Goal: Check status: Check status

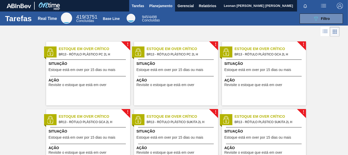
click at [170, 7] on span "Planejamento" at bounding box center [160, 6] width 23 height 6
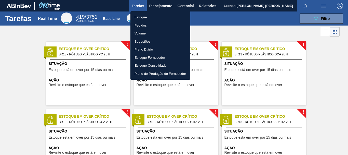
click at [144, 23] on li "Pedidos" at bounding box center [160, 25] width 60 height 8
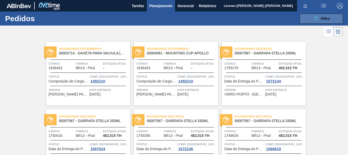
click at [321, 18] on span "Filtro" at bounding box center [325, 19] width 9 height 4
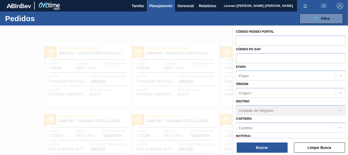
scroll to position [59, 0]
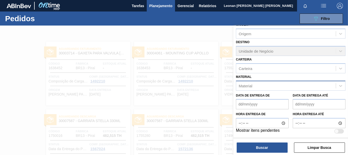
click at [279, 85] on div "Material" at bounding box center [286, 85] width 100 height 7
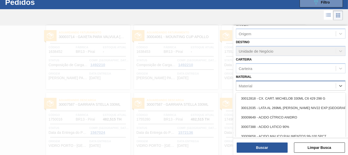
scroll to position [16, 0]
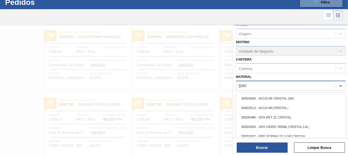
type input "[DEMOGRAPHIC_DATA]"
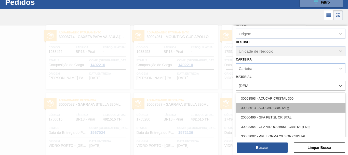
click at [272, 106] on div "30003513 - ACUCAR;CRISTAL;;" at bounding box center [291, 107] width 110 height 9
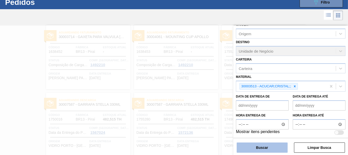
click at [266, 148] on button "Buscar" at bounding box center [262, 147] width 51 height 10
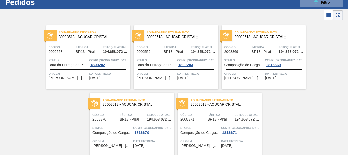
scroll to position [37, 0]
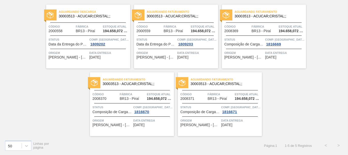
click at [310, 81] on div "Aguardando Descarga 30003513 - ACUCAR;CRISTAL;; Código 2000558 Fábrica BR13 - P…" at bounding box center [174, 68] width 348 height 135
click at [74, 39] on span "Status" at bounding box center [68, 39] width 39 height 5
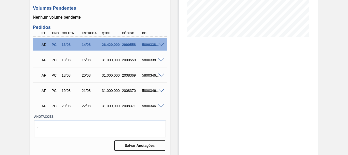
scroll to position [86, 0]
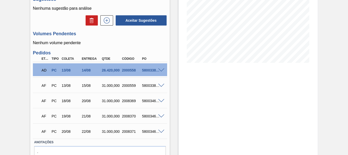
click at [162, 70] on span at bounding box center [161, 70] width 6 height 4
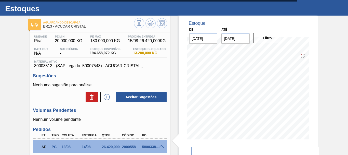
scroll to position [0, 0]
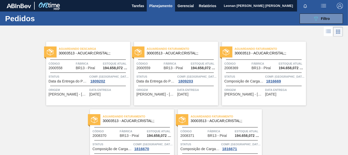
click at [191, 52] on span "30003513 - ACUCAR;CRISTAL;;" at bounding box center [180, 53] width 67 height 4
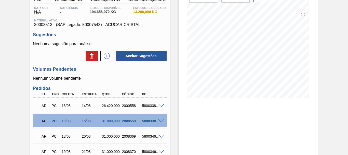
scroll to position [102, 0]
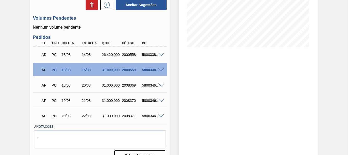
click at [160, 54] on span at bounding box center [161, 55] width 6 height 4
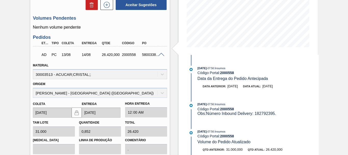
scroll to position [0, 0]
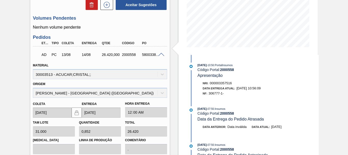
click at [160, 55] on span at bounding box center [161, 55] width 6 height 4
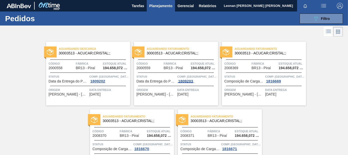
click at [184, 80] on div "1809203" at bounding box center [185, 81] width 17 height 4
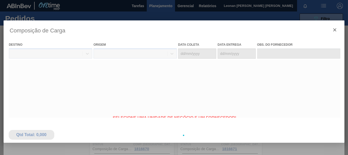
type coleta "[DATE]"
type entrega "[DATE]"
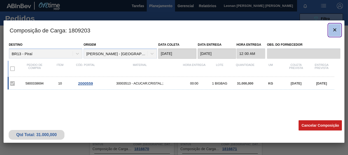
click at [336, 31] on icon "botão de ícone" at bounding box center [334, 29] width 3 height 3
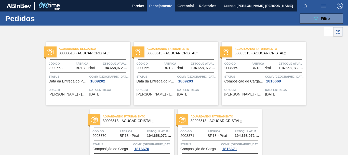
click at [178, 92] on span "Data entrega" at bounding box center [196, 89] width 39 height 5
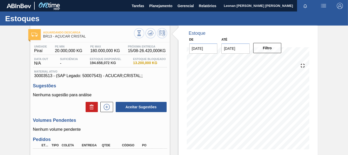
scroll to position [51, 0]
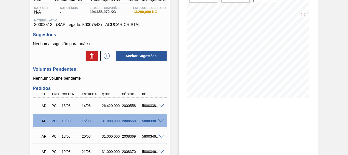
click at [160, 120] on span at bounding box center [161, 121] width 6 height 4
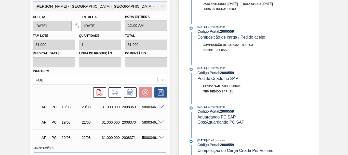
scroll to position [178, 0]
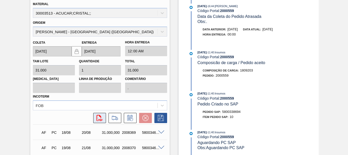
click at [101, 118] on icon "svg{fill:#ff0000}" at bounding box center [100, 118] width 6 height 6
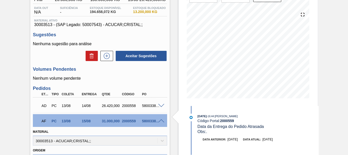
scroll to position [102, 0]
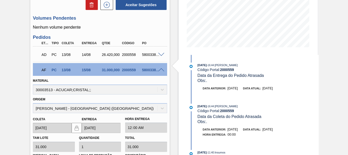
click at [161, 69] on span at bounding box center [161, 70] width 6 height 4
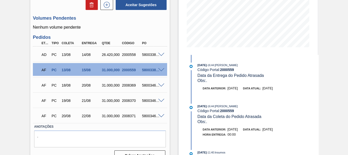
scroll to position [51, 0]
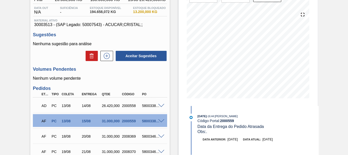
click at [15, 48] on div "Aguardando Descarga BR13 - AÇÚCAR CRISTAL Unidade Piraí PE MIN 20.000,000 KG PE…" at bounding box center [174, 95] width 348 height 241
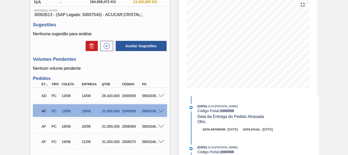
scroll to position [10, 0]
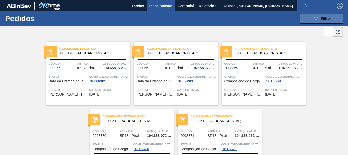
click at [316, 17] on icon "089F7B8B-B2A5-4AFE-B5C0-19BA573D28AC" at bounding box center [316, 19] width 6 height 6
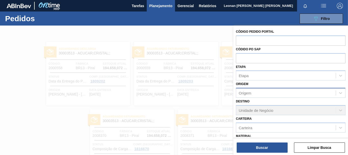
scroll to position [60, 0]
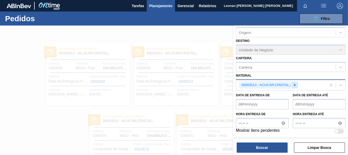
click at [294, 85] on icon at bounding box center [295, 85] width 4 height 4
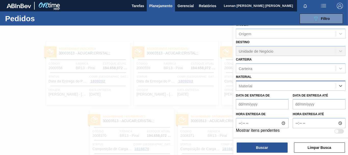
scroll to position [59, 0]
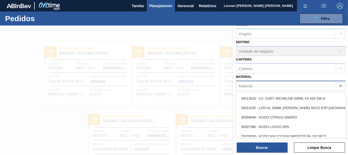
click at [290, 84] on div "Material" at bounding box center [286, 85] width 100 height 7
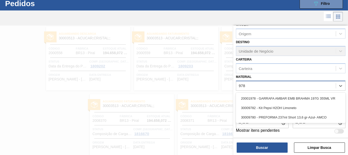
type input "9782"
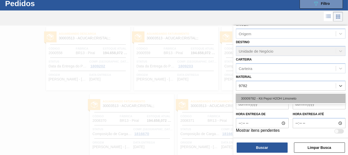
click at [295, 99] on div "30009782 - Kit Pepsi H2OH Limoneto" at bounding box center [291, 98] width 110 height 9
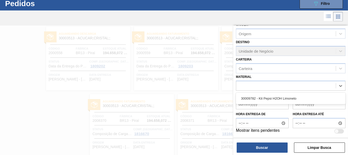
scroll to position [60, 0]
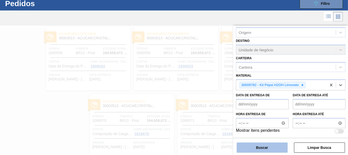
click at [273, 147] on button "Buscar" at bounding box center [262, 147] width 51 height 10
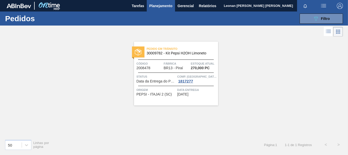
scroll to position [0, 0]
click at [324, 20] on span "Filtro" at bounding box center [325, 19] width 9 height 4
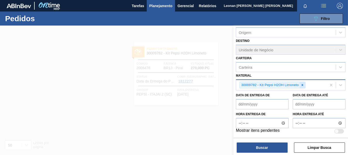
click at [301, 84] on icon at bounding box center [303, 85] width 4 height 4
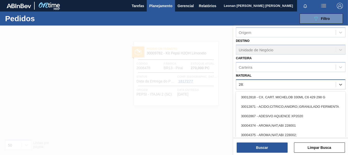
type input "2819"
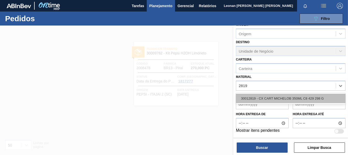
click at [296, 96] on div "30012819 - CX CART MICHELOB 350ML C8 429 298 G" at bounding box center [291, 98] width 110 height 9
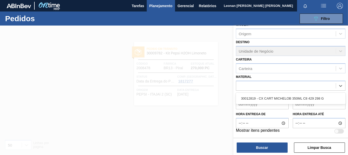
scroll to position [60, 0]
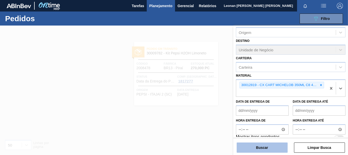
click at [267, 145] on button "Buscar" at bounding box center [262, 147] width 51 height 10
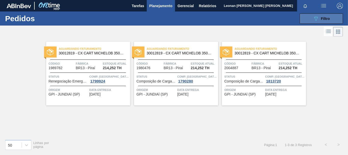
click at [308, 16] on button "089F7B8B-B2A5-4AFE-B5C0-19BA573D28AC Filtro" at bounding box center [321, 19] width 43 height 10
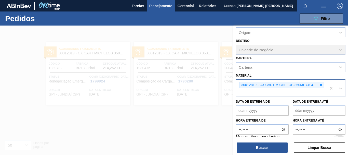
click at [319, 85] on icon at bounding box center [321, 85] width 4 height 4
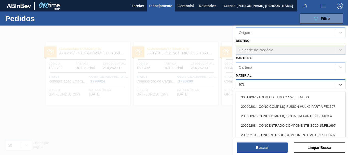
scroll to position [59, 0]
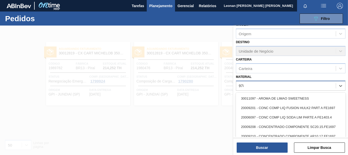
type input "9782"
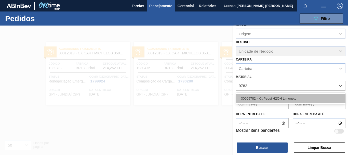
click at [267, 101] on div "30009782 - Kit Pepsi H2OH Limoneto" at bounding box center [291, 98] width 110 height 9
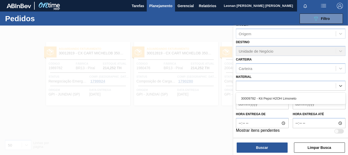
scroll to position [60, 0]
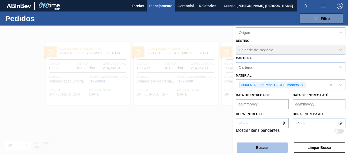
click at [270, 148] on button "Buscar" at bounding box center [262, 147] width 51 height 10
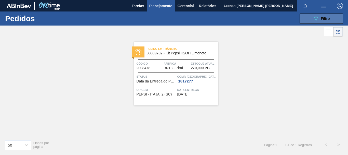
click at [326, 18] on span "Filtro" at bounding box center [325, 19] width 9 height 4
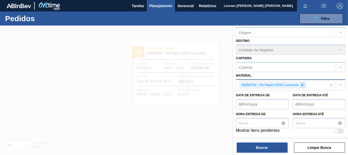
click at [303, 85] on icon at bounding box center [303, 85] width 2 height 2
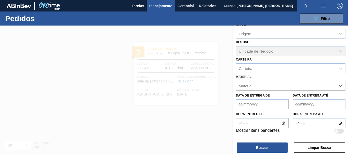
scroll to position [59, 0]
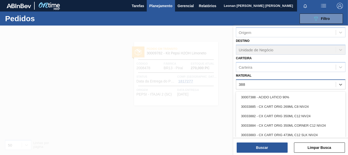
type input "3885"
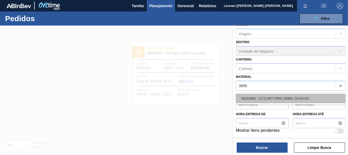
click at [299, 97] on div "30033885 - CX CART ORIG 269ML C8 NIV24" at bounding box center [291, 98] width 110 height 9
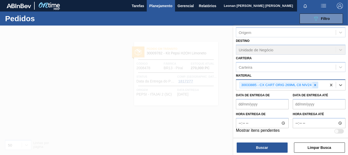
click at [315, 85] on icon at bounding box center [315, 85] width 2 height 2
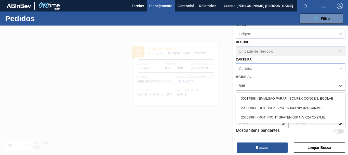
scroll to position [59, 0]
type input "8983"
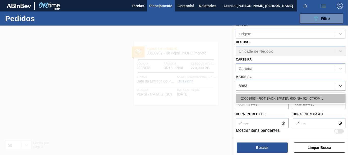
click at [306, 100] on div "20008983 - ROT BACK SPATEN 600 NIV 024 CX60MIL" at bounding box center [291, 98] width 110 height 9
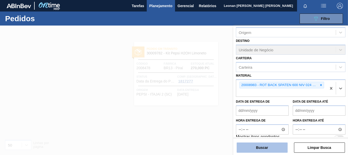
click at [273, 147] on button "Buscar" at bounding box center [262, 147] width 51 height 10
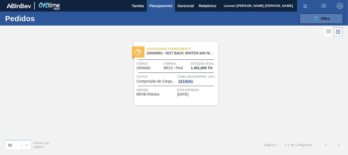
click at [319, 17] on div "089F7B8B-B2A5-4AFE-B5C0-19BA573D28AC Filtro" at bounding box center [321, 19] width 17 height 6
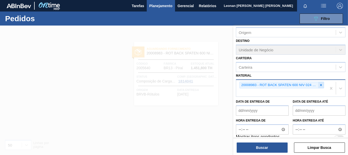
click at [320, 85] on icon at bounding box center [321, 85] width 4 height 4
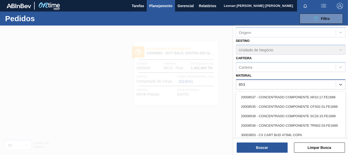
type input "8538"
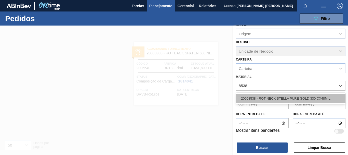
click at [284, 98] on div "20008538 - ROT NECK STELLA PURE GOLD 330 CX48MIL" at bounding box center [291, 98] width 110 height 9
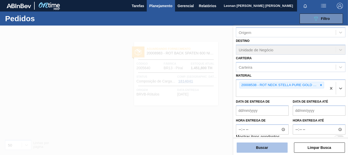
click at [276, 148] on button "Buscar" at bounding box center [262, 147] width 51 height 10
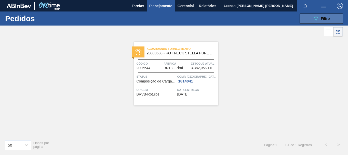
click at [330, 17] on span "Filtro" at bounding box center [325, 19] width 9 height 4
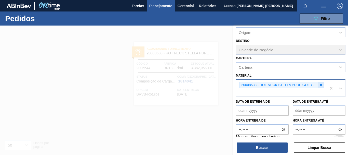
click at [321, 86] on icon at bounding box center [321, 85] width 4 height 4
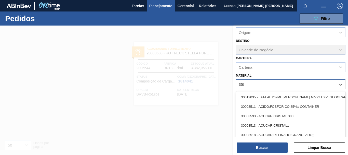
type input "3581"
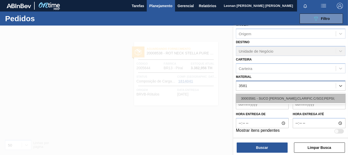
click at [304, 99] on div "30003581 - SUCO [PERSON_NAME];CLARIFIC.C/SO2;PEPSI;" at bounding box center [291, 98] width 110 height 9
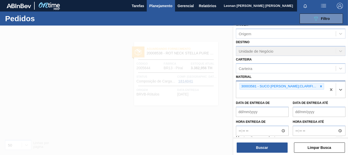
scroll to position [60, 0]
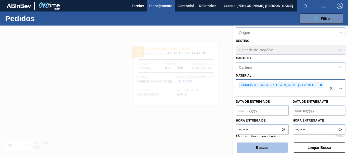
click at [263, 149] on button "Buscar" at bounding box center [262, 147] width 51 height 10
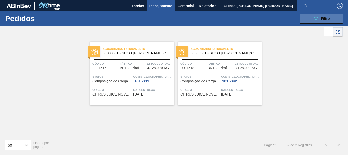
click at [324, 19] on span "Filtro" at bounding box center [325, 19] width 9 height 4
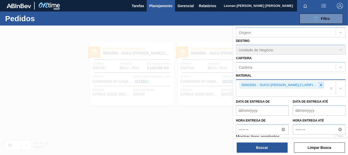
click at [322, 85] on icon at bounding box center [321, 85] width 4 height 4
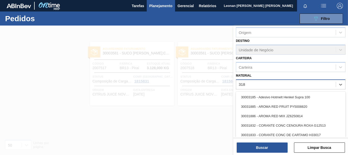
type input "3188"
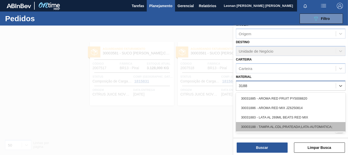
click at [272, 125] on div "30003188 - TAMPA AL.CDL;PRATEADA;LATA-AUTOMATICA;" at bounding box center [291, 126] width 110 height 9
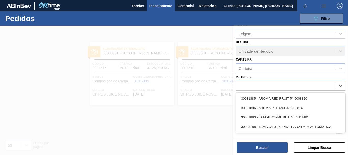
scroll to position [60, 0]
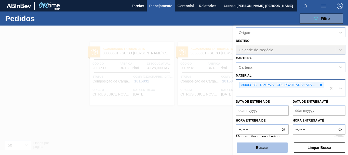
click at [267, 146] on button "Buscar" at bounding box center [262, 147] width 51 height 10
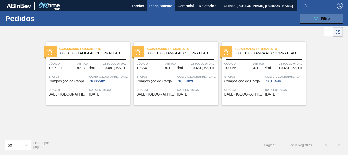
click at [310, 18] on button "089F7B8B-B2A5-4AFE-B5C0-19BA573D28AC Filtro" at bounding box center [321, 19] width 43 height 10
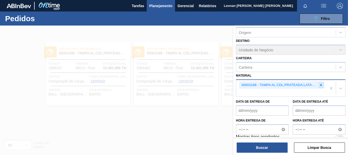
click at [321, 86] on icon at bounding box center [321, 85] width 4 height 4
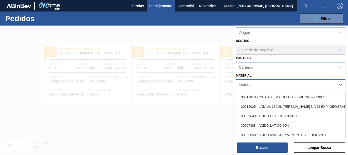
click at [248, 85] on div "Material" at bounding box center [246, 84] width 14 height 4
type input "30033655"
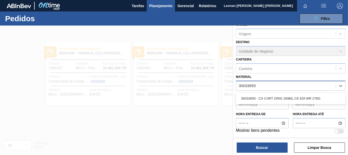
scroll to position [59, 0]
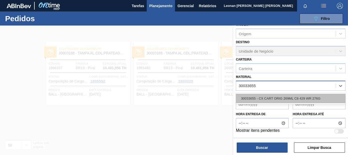
click at [260, 96] on div "30033655 - CX CART ORIG 269ML C8 429 WR 276G" at bounding box center [291, 98] width 110 height 9
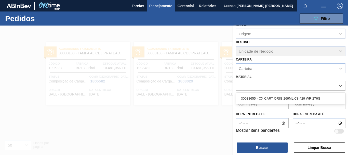
scroll to position [60, 0]
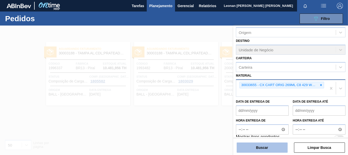
click at [277, 146] on button "Buscar" at bounding box center [262, 147] width 51 height 10
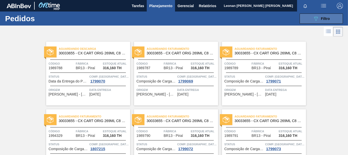
click at [306, 15] on button "089F7B8B-B2A5-4AFE-B5C0-19BA573D28AC Filtro" at bounding box center [321, 19] width 43 height 10
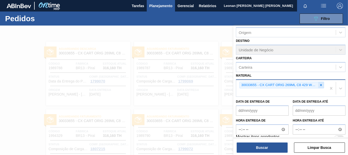
click at [323, 85] on div at bounding box center [321, 85] width 6 height 6
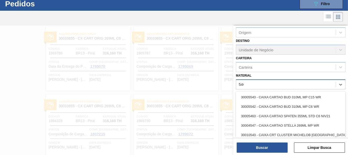
scroll to position [15, 0]
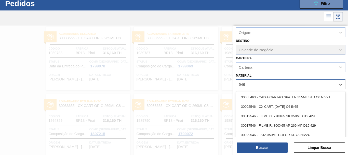
type input "5465"
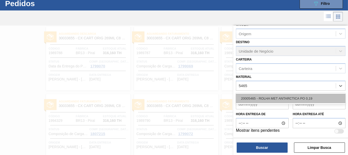
click at [300, 97] on div "20005465 - ROLHA MET ANTARCTICA PO 0,19" at bounding box center [291, 98] width 110 height 9
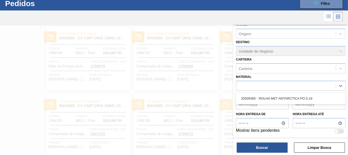
scroll to position [60, 0]
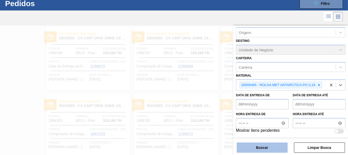
click at [270, 151] on button "Buscar" at bounding box center [262, 147] width 51 height 10
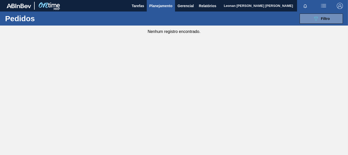
scroll to position [0, 0]
drag, startPoint x: 310, startPoint y: 13, endPoint x: 308, endPoint y: 17, distance: 4.3
click at [311, 14] on button "089F7B8B-B2A5-4AFE-B5C0-19BA573D28AC Filtro" at bounding box center [321, 19] width 43 height 10
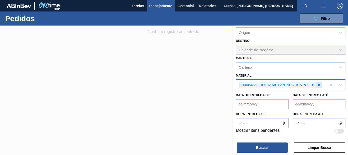
click at [321, 84] on div at bounding box center [319, 85] width 6 height 6
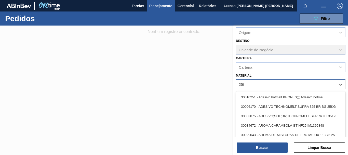
type input "2598"
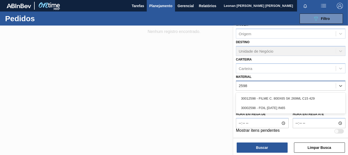
scroll to position [59, 0]
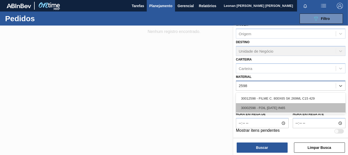
click at [291, 108] on div "30002598 - FOIL [DATE] IN65" at bounding box center [291, 107] width 110 height 9
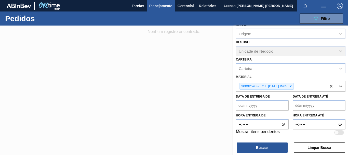
scroll to position [60, 0]
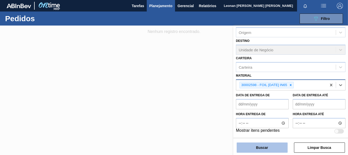
click at [272, 147] on button "Buscar" at bounding box center [262, 147] width 51 height 10
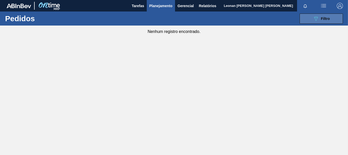
click at [317, 18] on icon "089F7B8B-B2A5-4AFE-B5C0-19BA573D28AC" at bounding box center [316, 19] width 6 height 6
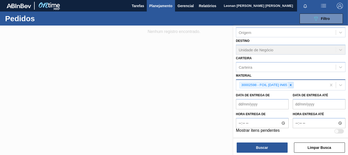
click at [290, 84] on icon at bounding box center [291, 85] width 4 height 4
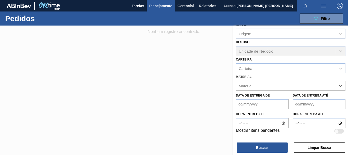
scroll to position [59, 0]
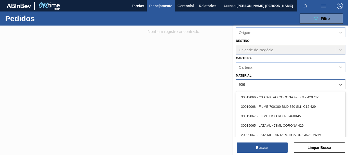
type input "9068"
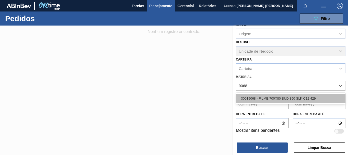
click at [300, 96] on div "30019068 - FILME 700X80 BUD 350 SLK C12 429" at bounding box center [291, 98] width 110 height 9
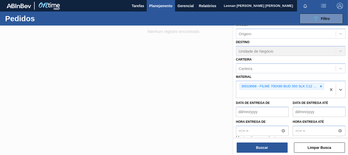
scroll to position [60, 0]
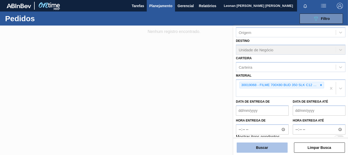
click at [269, 147] on button "Buscar" at bounding box center [262, 147] width 51 height 10
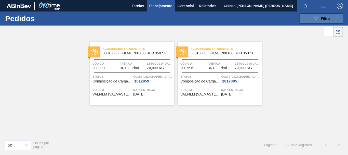
click at [319, 18] on div "089F7B8B-B2A5-4AFE-B5C0-19BA573D28AC Filtro" at bounding box center [321, 19] width 17 height 6
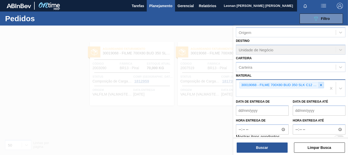
click at [321, 85] on icon at bounding box center [321, 85] width 4 height 4
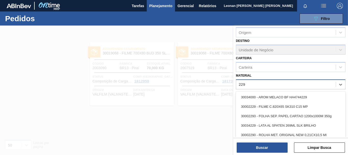
type input "2293"
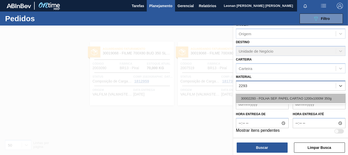
click at [303, 98] on div "30002293 - FOLHA SEP. PAPEL CARTAO 1200x1000M 350g" at bounding box center [291, 98] width 110 height 9
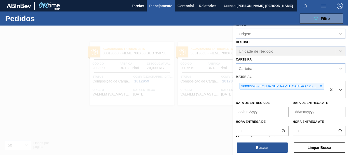
scroll to position [60, 0]
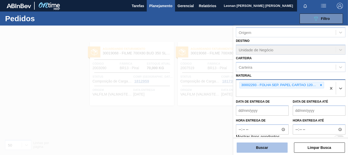
click at [271, 149] on button "Buscar" at bounding box center [262, 147] width 51 height 10
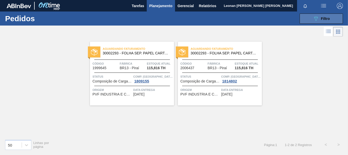
click at [317, 17] on icon "089F7B8B-B2A5-4AFE-B5C0-19BA573D28AC" at bounding box center [316, 19] width 6 height 6
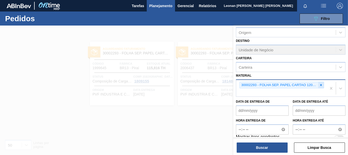
click at [321, 85] on icon at bounding box center [321, 85] width 2 height 2
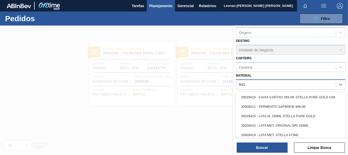
type input "9418"
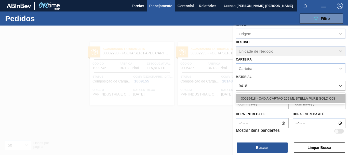
click at [289, 100] on div "30029418 - CAIXA CARTAO 269 ML STELLA PURE GOLD C08" at bounding box center [291, 98] width 110 height 9
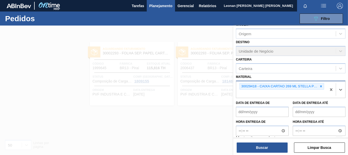
scroll to position [60, 0]
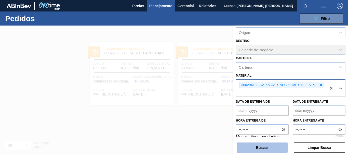
click at [262, 143] on button "Buscar" at bounding box center [262, 147] width 51 height 10
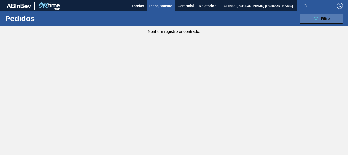
click at [310, 18] on button "089F7B8B-B2A5-4AFE-B5C0-19BA573D28AC Filtro" at bounding box center [321, 19] width 43 height 10
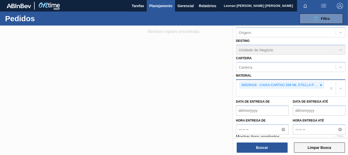
click at [324, 146] on button "Limpar Busca" at bounding box center [319, 147] width 51 height 10
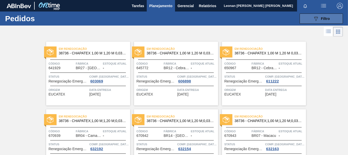
click at [309, 18] on button "089F7B8B-B2A5-4AFE-B5C0-19BA573D28AC Filtro" at bounding box center [321, 19] width 43 height 10
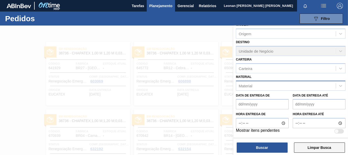
click at [314, 146] on button "Limpar Busca" at bounding box center [319, 147] width 51 height 10
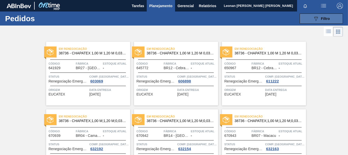
click at [324, 17] on span "Filtro" at bounding box center [325, 19] width 9 height 4
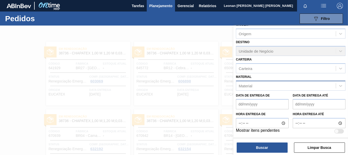
click at [276, 84] on div "Material" at bounding box center [286, 85] width 100 height 7
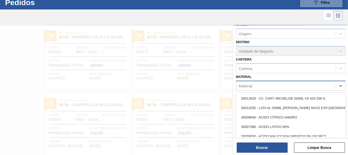
scroll to position [16, 0]
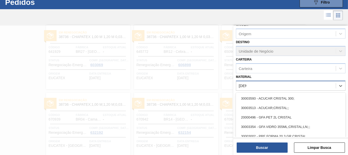
type input "[DEMOGRAPHIC_DATA]"
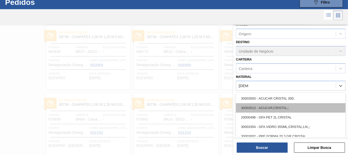
click at [283, 107] on div "30003513 - ACUCAR;CRISTAL;;" at bounding box center [291, 107] width 110 height 9
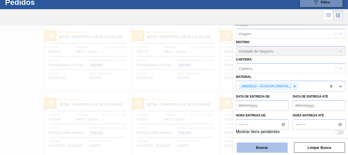
click at [276, 151] on button "Buscar" at bounding box center [262, 147] width 51 height 10
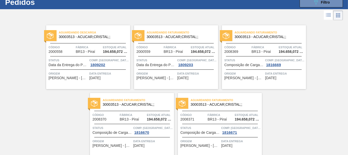
click at [86, 35] on span "30003513 - ACUCAR;CRISTAL;;" at bounding box center [92, 37] width 67 height 4
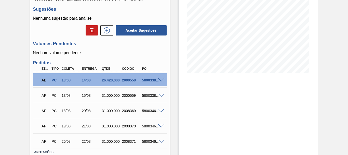
scroll to position [112, 0]
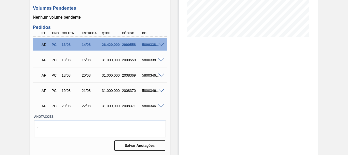
click at [162, 44] on span at bounding box center [161, 45] width 6 height 4
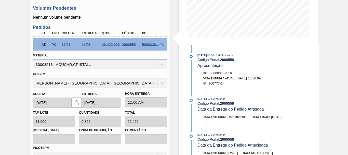
click at [162, 43] on span at bounding box center [161, 45] width 6 height 4
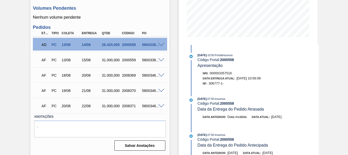
click at [160, 60] on span at bounding box center [161, 60] width 6 height 4
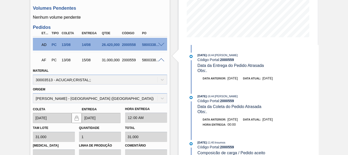
click at [261, 77] on span "Data atual:" at bounding box center [252, 78] width 18 height 3
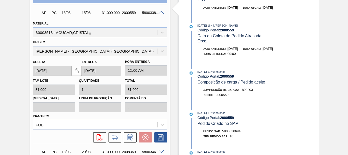
scroll to position [108, 0]
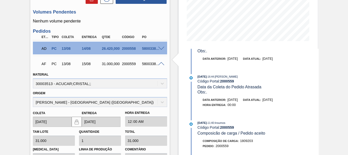
click at [161, 62] on span at bounding box center [161, 64] width 6 height 4
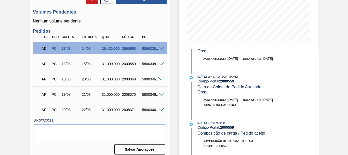
click at [160, 79] on span at bounding box center [161, 79] width 6 height 4
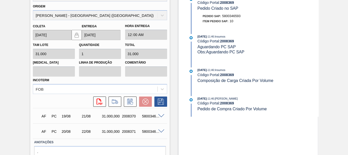
scroll to position [159, 0]
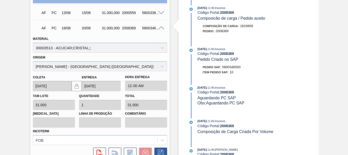
click at [161, 26] on span at bounding box center [161, 28] width 6 height 4
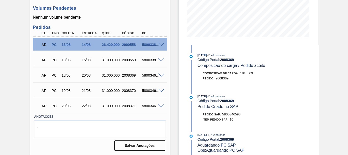
click at [160, 76] on span at bounding box center [161, 75] width 6 height 4
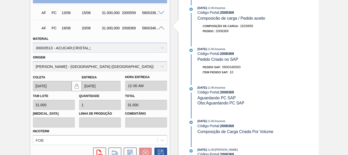
scroll to position [134, 0]
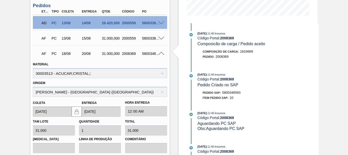
click at [162, 52] on span at bounding box center [161, 54] width 6 height 4
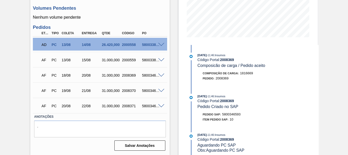
click at [160, 44] on span at bounding box center [161, 45] width 6 height 4
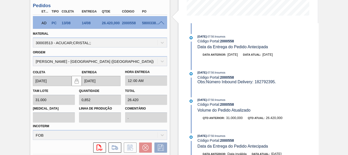
scroll to position [0, 0]
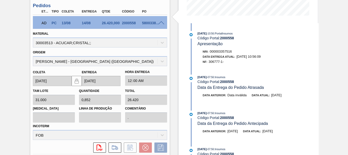
click at [159, 23] on span at bounding box center [161, 23] width 6 height 4
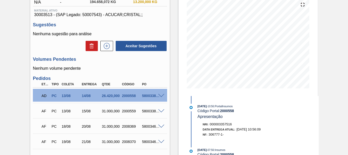
scroll to position [86, 0]
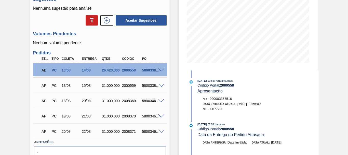
click at [161, 101] on span at bounding box center [161, 101] width 6 height 4
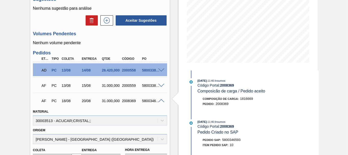
click at [161, 101] on span at bounding box center [161, 101] width 6 height 4
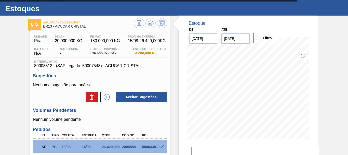
scroll to position [0, 0]
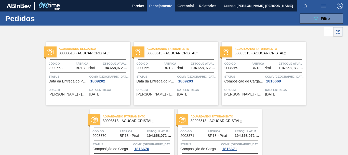
scroll to position [25, 0]
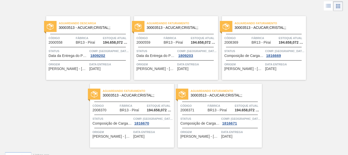
click at [96, 40] on span "Fábrica" at bounding box center [89, 37] width 26 height 5
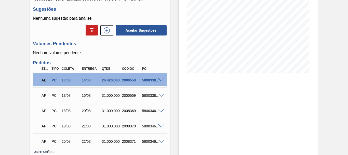
scroll to position [102, 0]
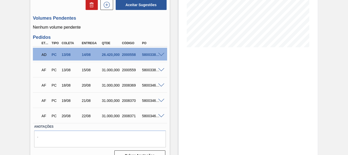
click at [163, 54] on span at bounding box center [161, 55] width 6 height 4
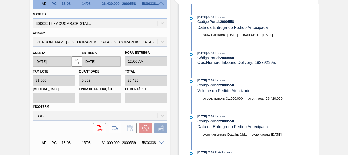
scroll to position [235, 0]
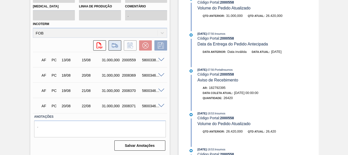
click at [114, 47] on icon at bounding box center [115, 45] width 8 height 6
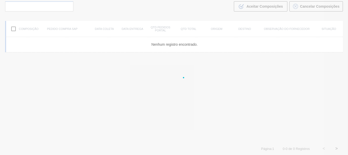
scroll to position [37, 0]
